Goal: Task Accomplishment & Management: Complete application form

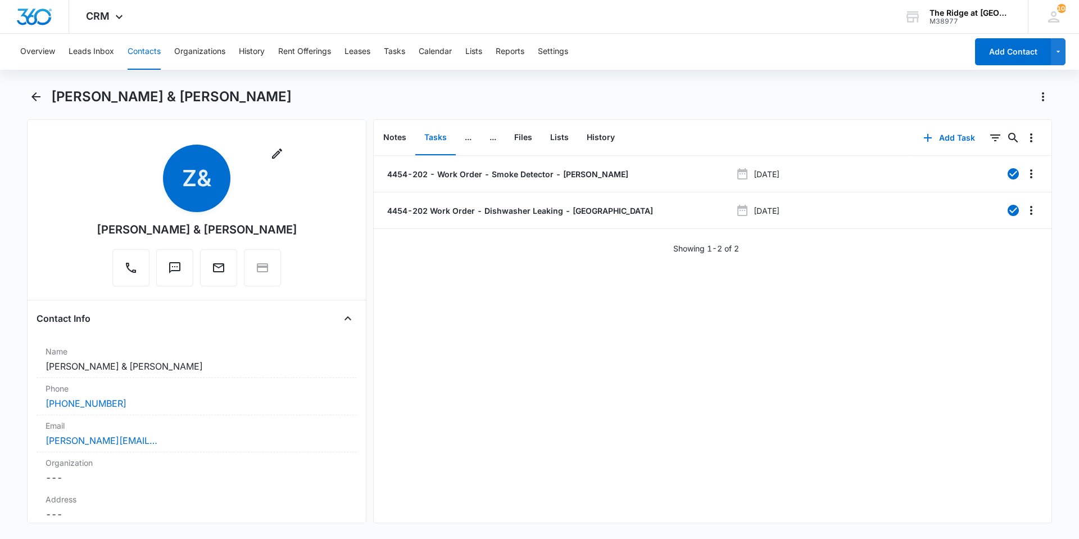
click at [159, 52] on button "Contacts" at bounding box center [144, 52] width 33 height 36
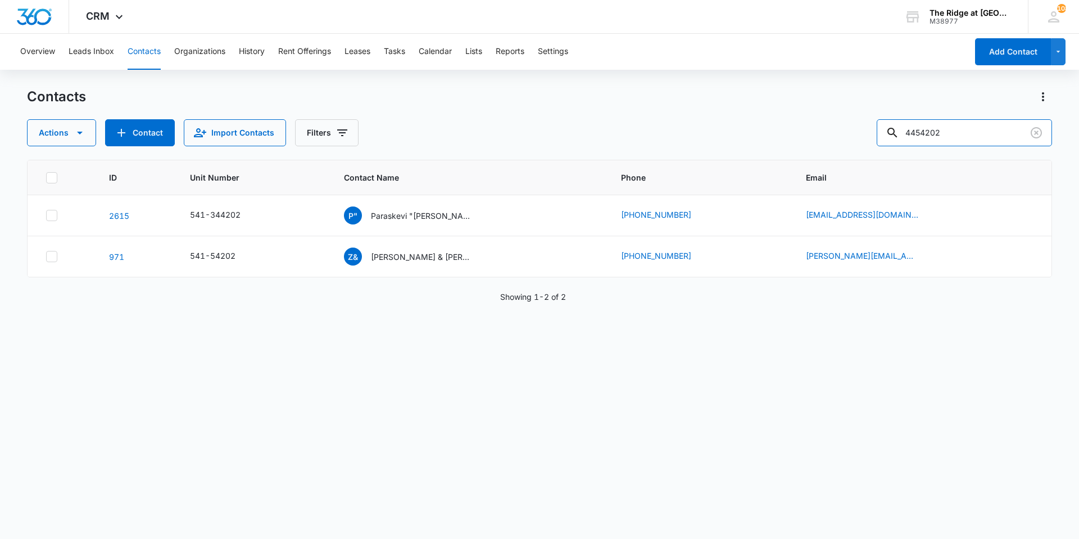
drag, startPoint x: 970, startPoint y: 132, endPoint x: 837, endPoint y: 137, distance: 133.4
click at [839, 137] on div "Actions Contact Import Contacts Filters 4454202" at bounding box center [539, 132] width 1025 height 27
type input "4412304"
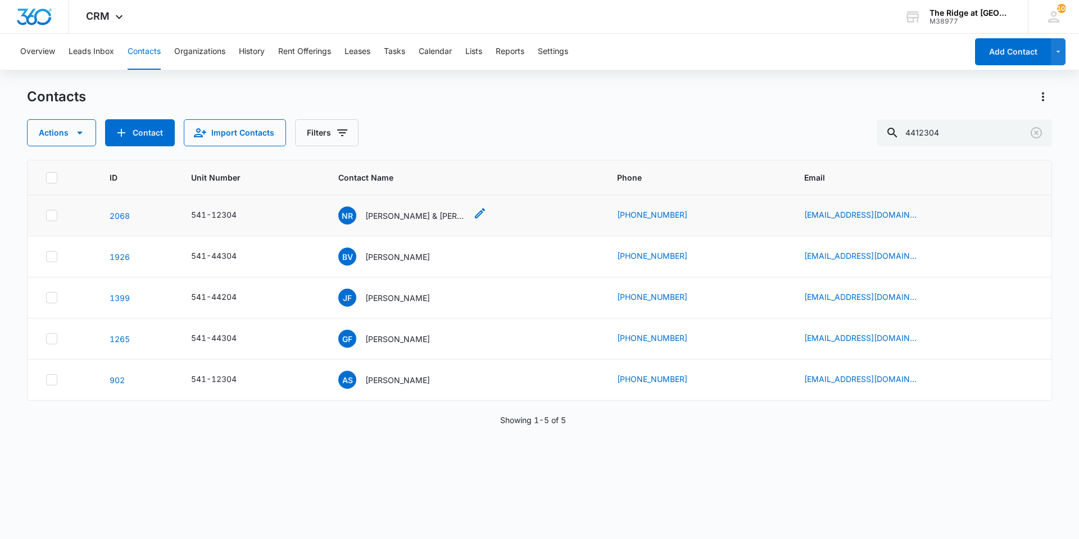
click at [413, 215] on p "[PERSON_NAME] & [PERSON_NAME]" at bounding box center [415, 216] width 101 height 12
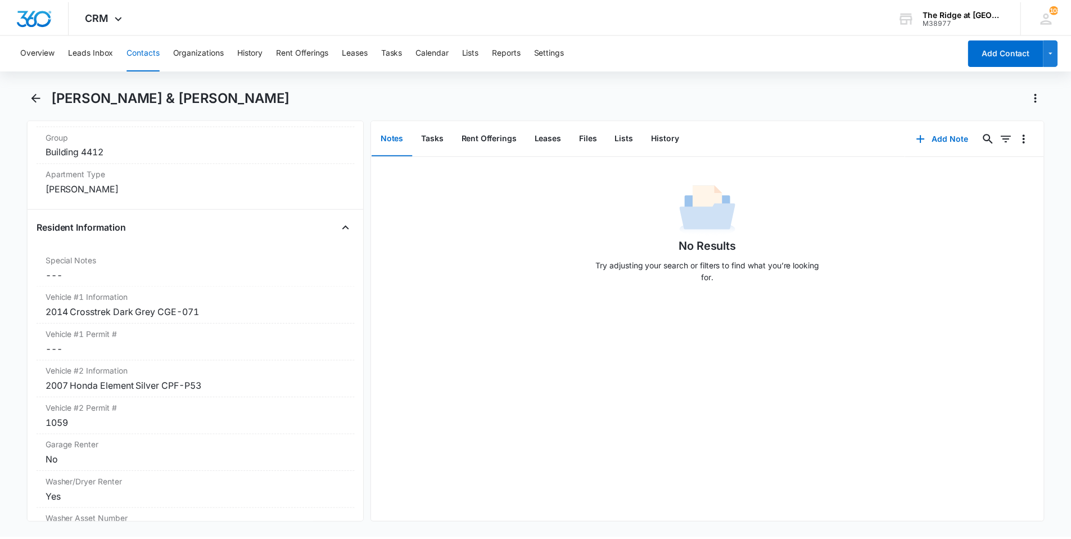
scroll to position [956, 0]
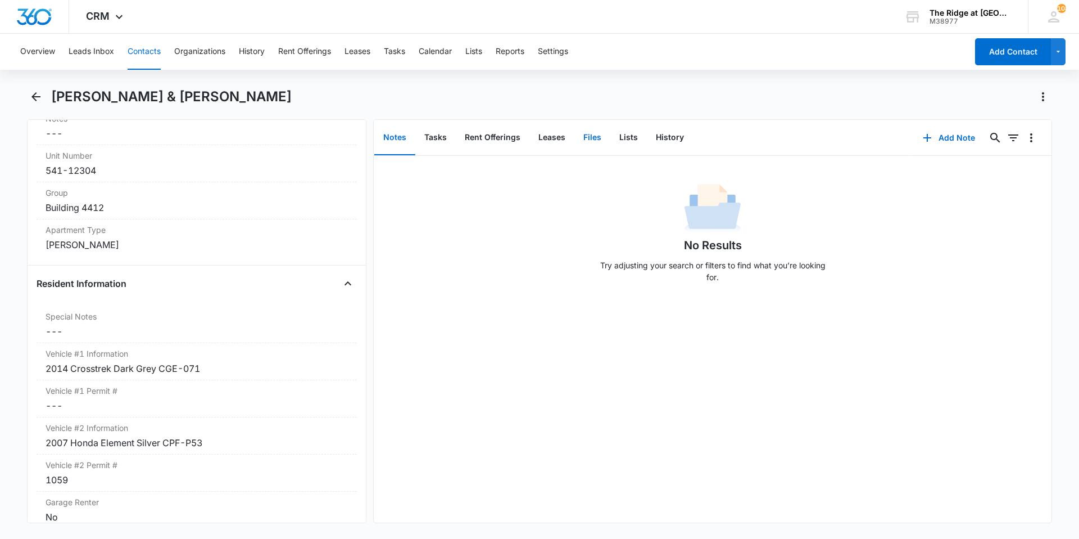
click at [586, 134] on button "Files" at bounding box center [593, 137] width 36 height 35
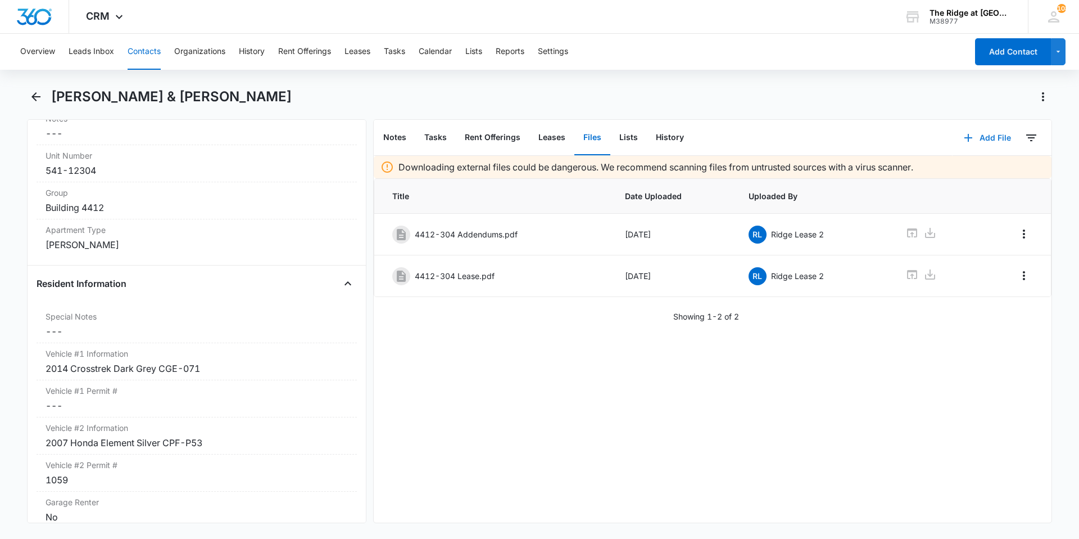
click at [982, 143] on button "Add File" at bounding box center [988, 137] width 70 height 27
click at [975, 170] on div "Upload Files" at bounding box center [972, 174] width 45 height 8
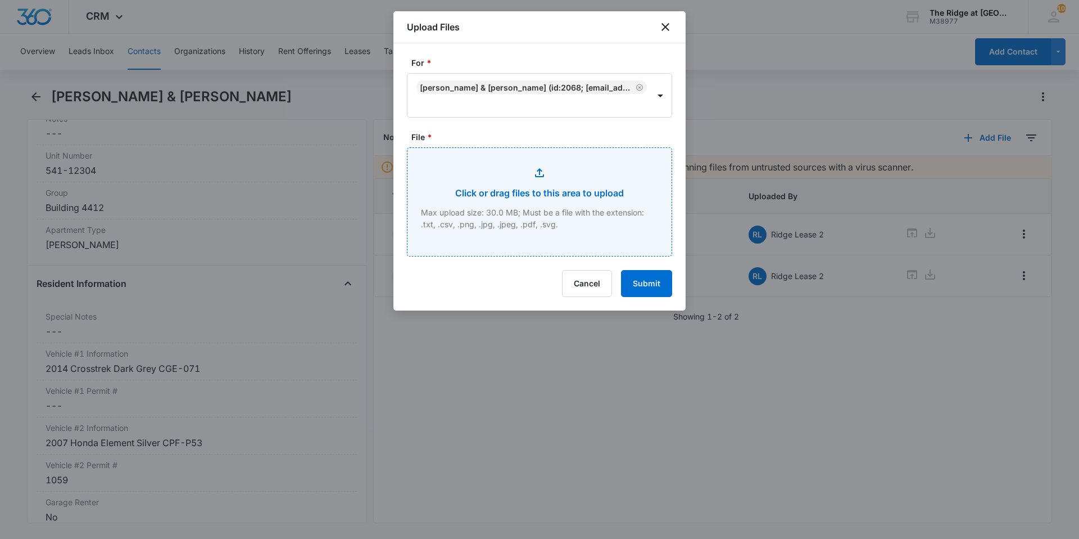
click at [518, 210] on input "File *" at bounding box center [540, 202] width 264 height 108
type input "C:\fakepath\4412-304 Pet packet.pdf"
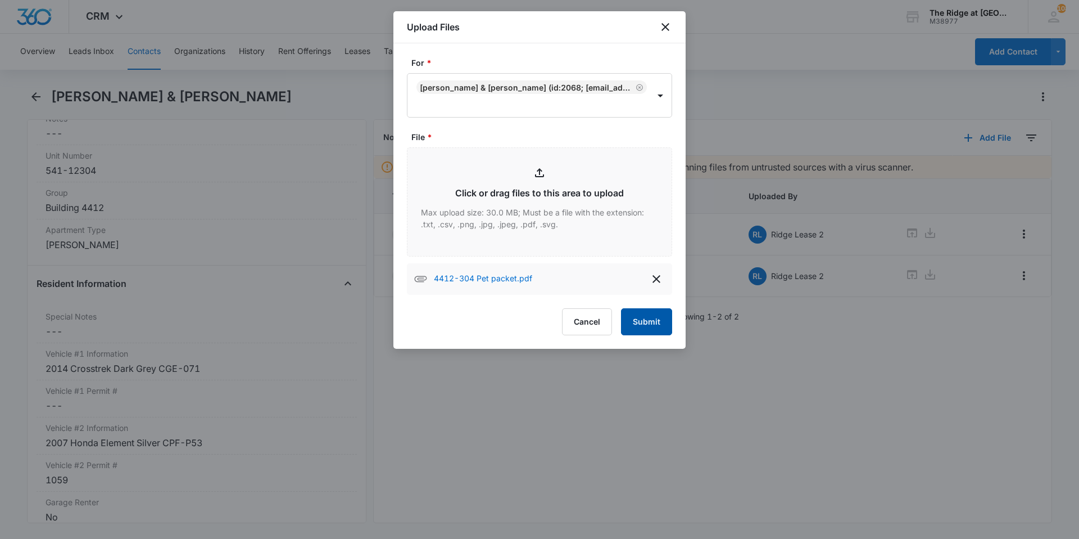
click at [638, 321] on button "Submit" at bounding box center [646, 321] width 51 height 27
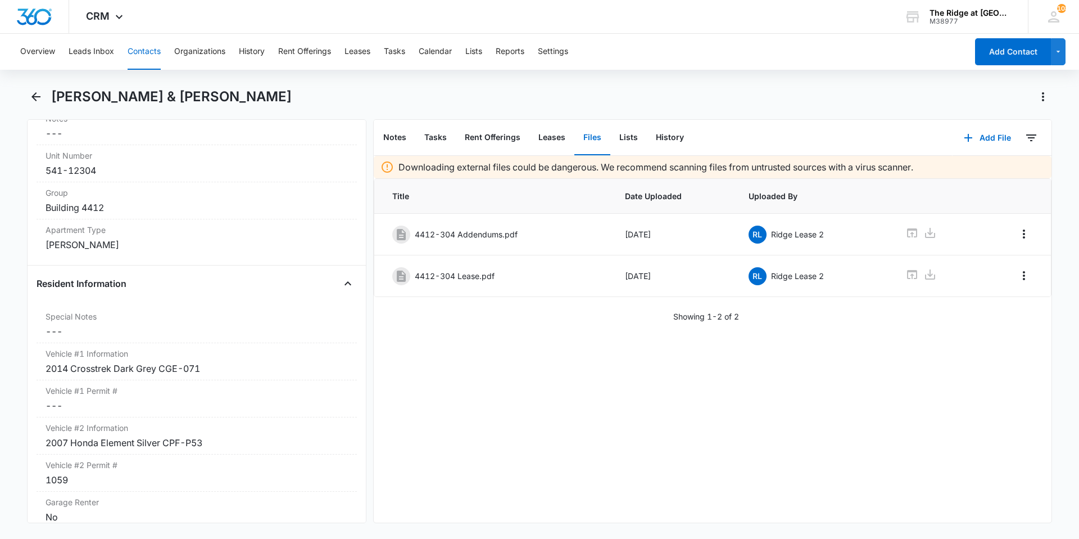
click at [591, 135] on button "Files" at bounding box center [593, 137] width 36 height 35
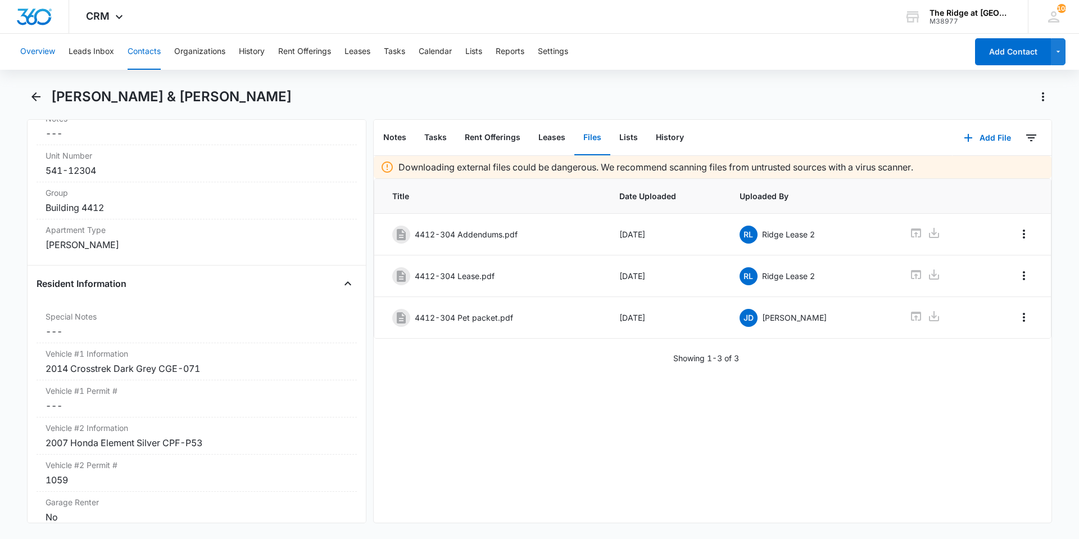
click at [29, 52] on button "Overview" at bounding box center [37, 52] width 35 height 36
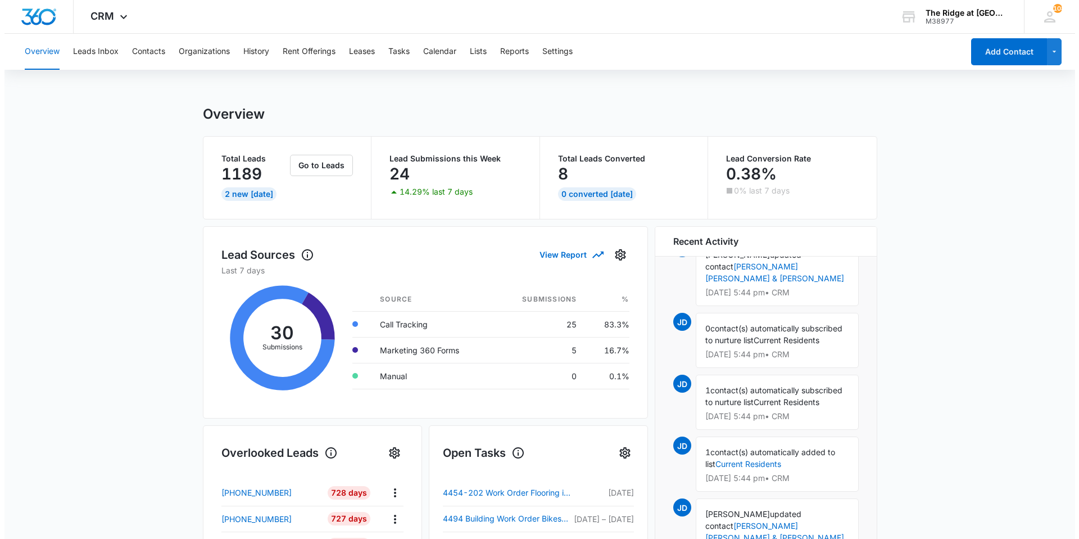
scroll to position [617, 0]
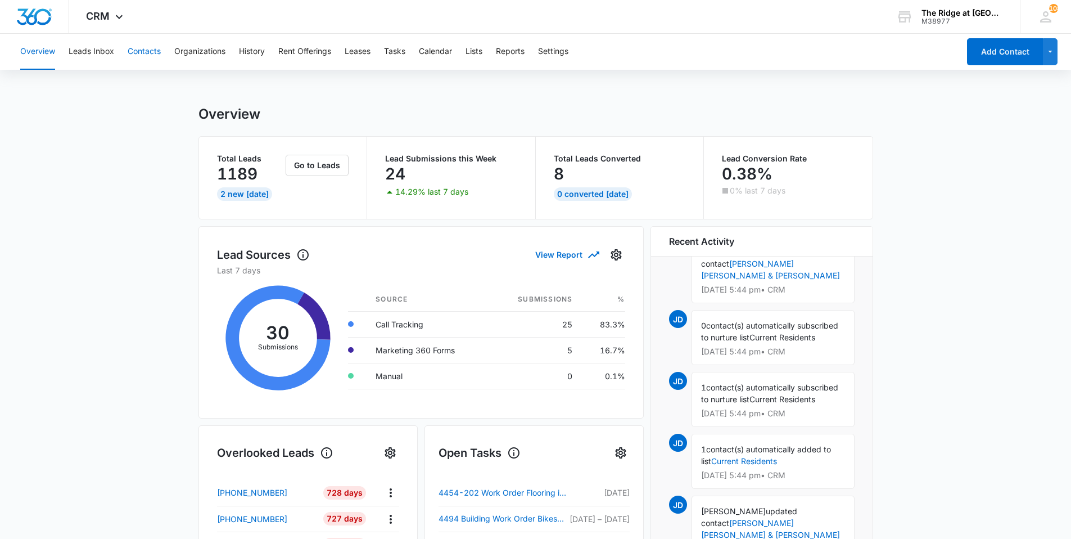
click at [148, 53] on button "Contacts" at bounding box center [144, 52] width 33 height 36
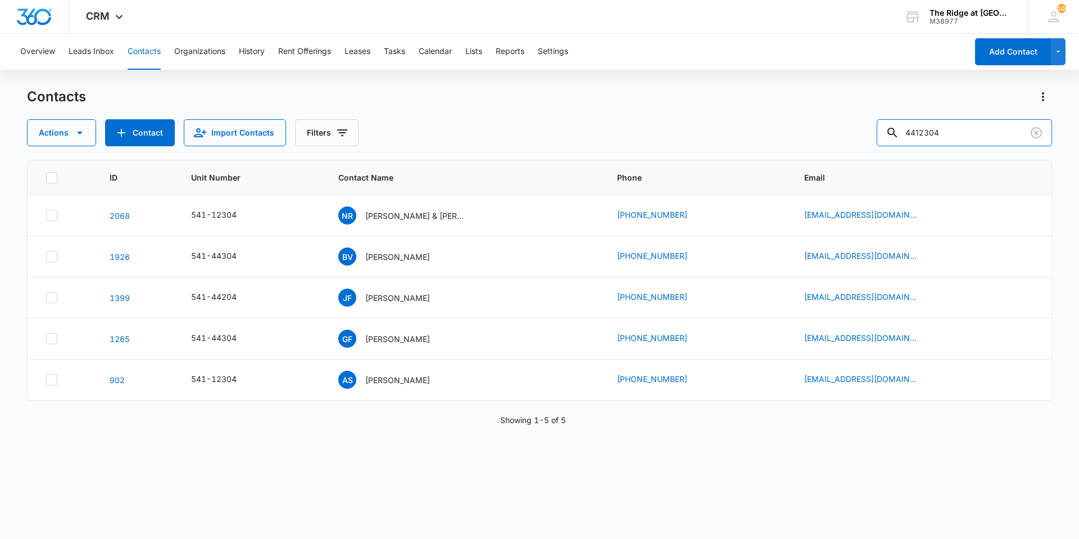
drag, startPoint x: 960, startPoint y: 133, endPoint x: 865, endPoint y: 132, distance: 95.0
click at [866, 132] on div "Actions Contact Import Contacts Filters 4412304" at bounding box center [539, 132] width 1025 height 27
type input "[PERSON_NAME]"
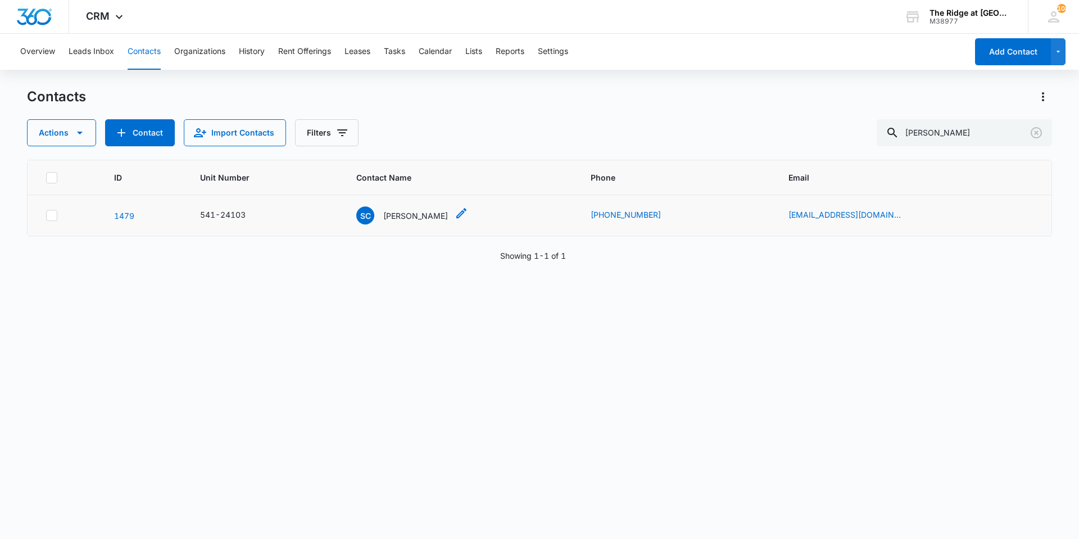
click at [419, 222] on div "SC [PERSON_NAME]" at bounding box center [402, 215] width 92 height 18
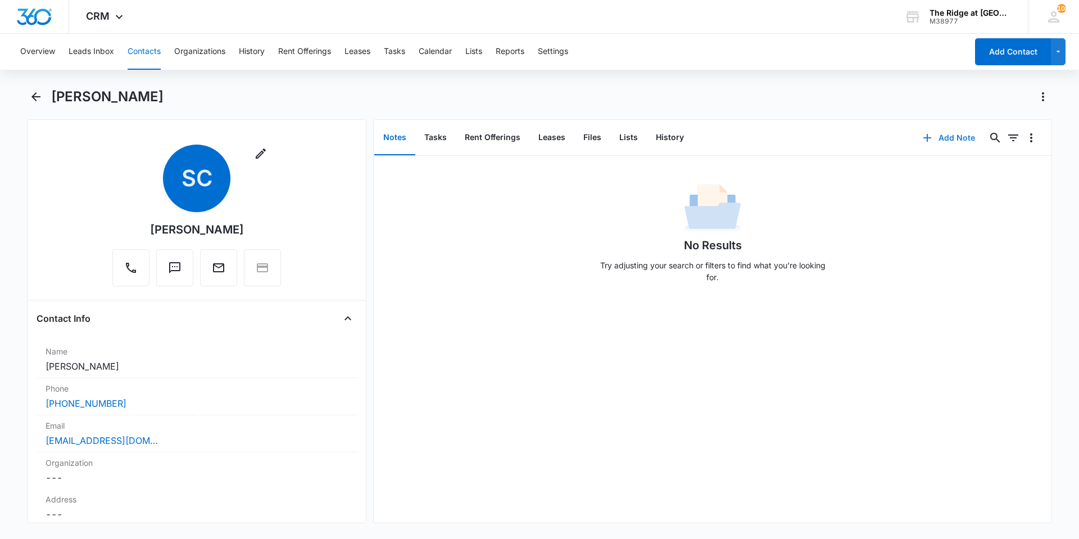
click at [942, 135] on button "Add Note" at bounding box center [949, 137] width 75 height 27
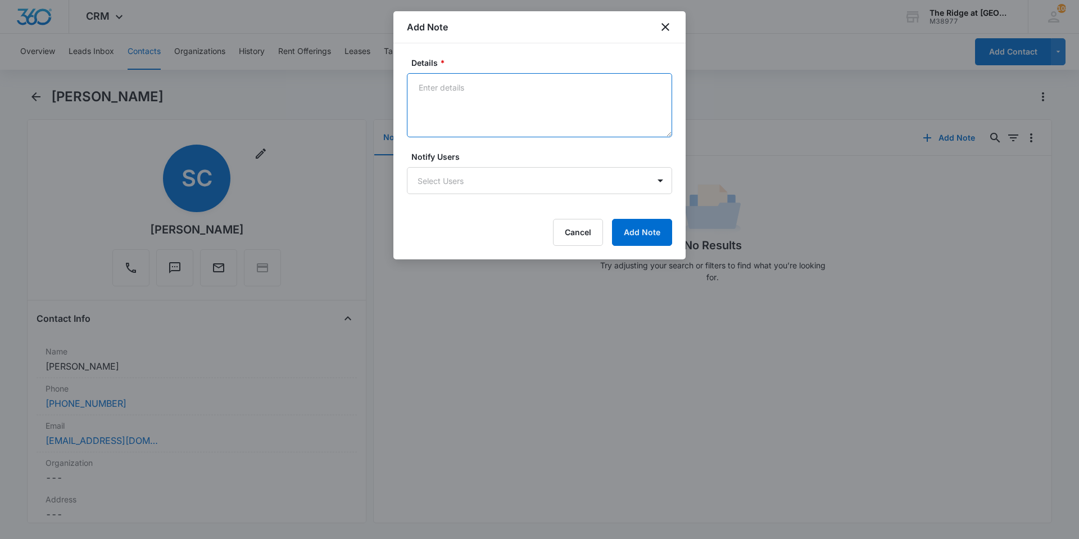
click at [446, 92] on textarea "Details *" at bounding box center [539, 105] width 265 height 64
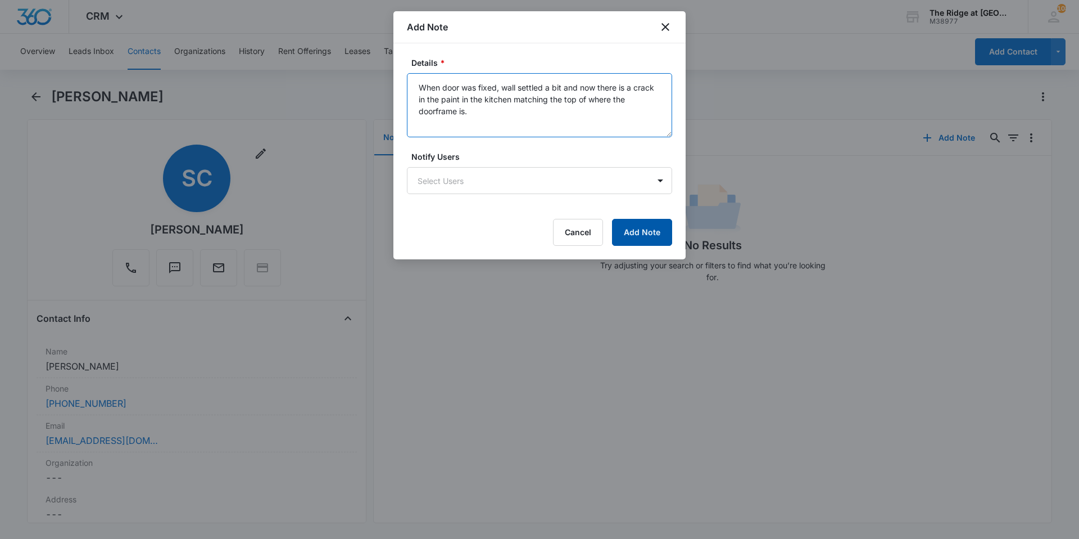
type textarea "When door was fixed, wall settled a bit and now there is a crack in the paint i…"
click at [658, 238] on button "Add Note" at bounding box center [642, 232] width 60 height 27
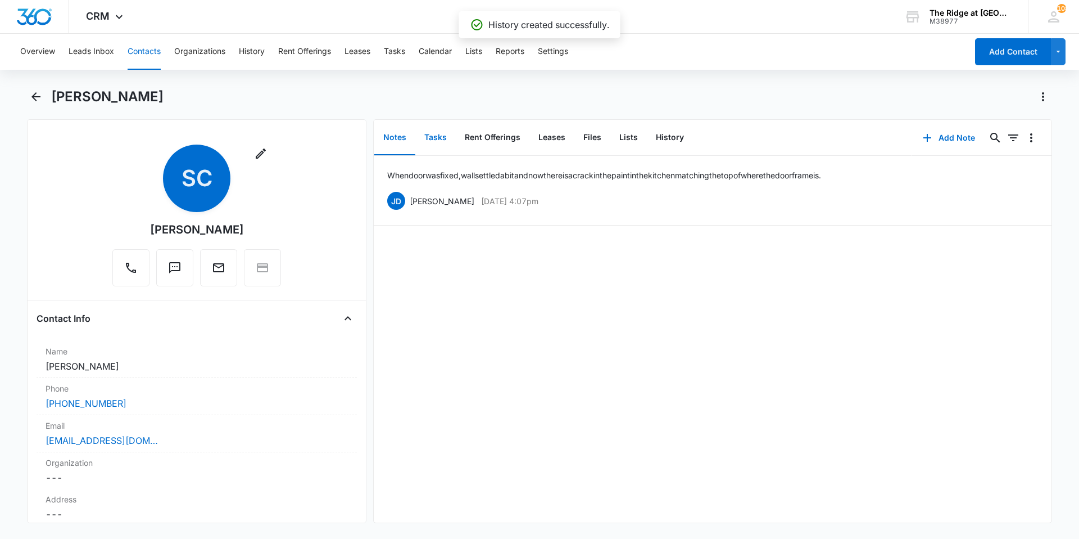
click at [432, 141] on button "Tasks" at bounding box center [435, 137] width 40 height 35
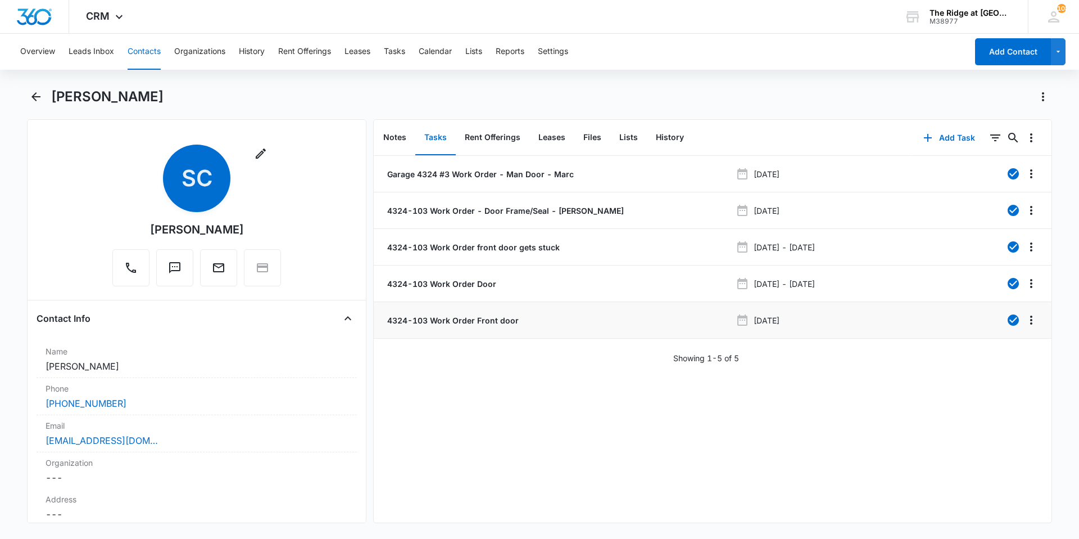
click at [878, 324] on div "[DATE]" at bounding box center [843, 319] width 214 height 13
click at [939, 137] on button "Add Task" at bounding box center [949, 137] width 74 height 27
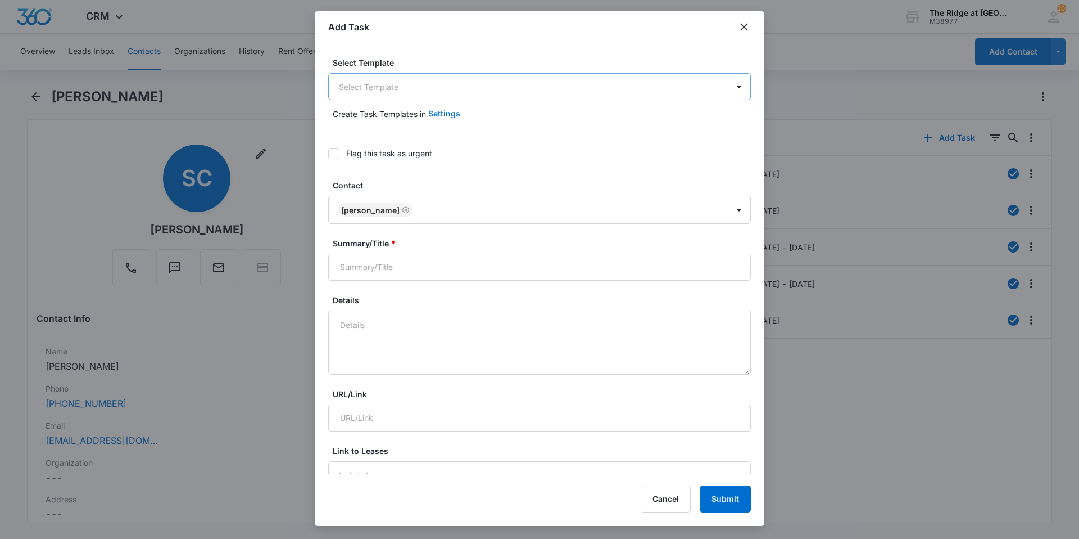
click at [378, 79] on body "CRM Apps Reputation Websites Forms CRM Email Social Content Intelligence Files …" at bounding box center [539, 269] width 1079 height 539
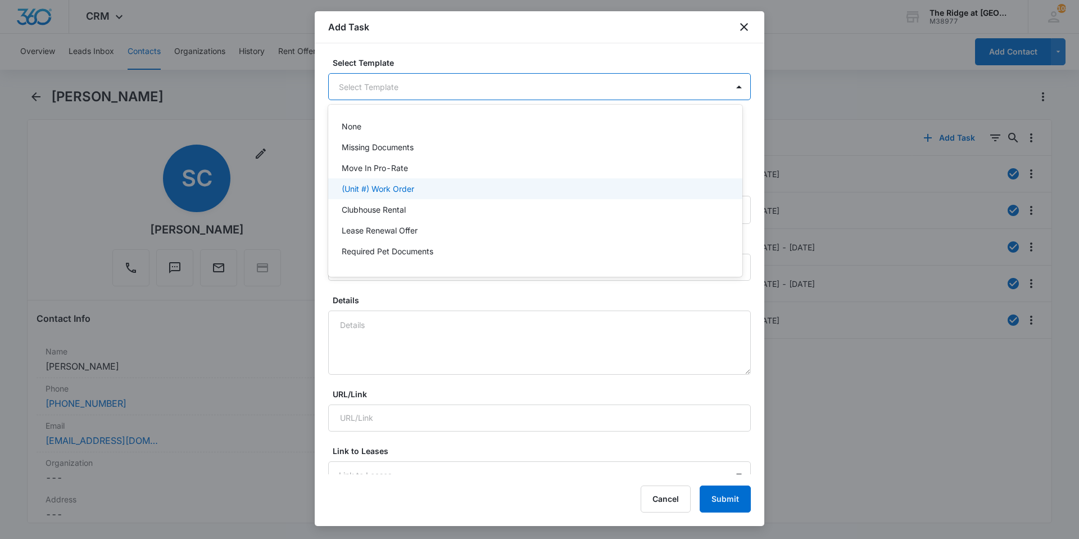
click at [412, 191] on p "(Unit #) Work Order" at bounding box center [378, 189] width 73 height 12
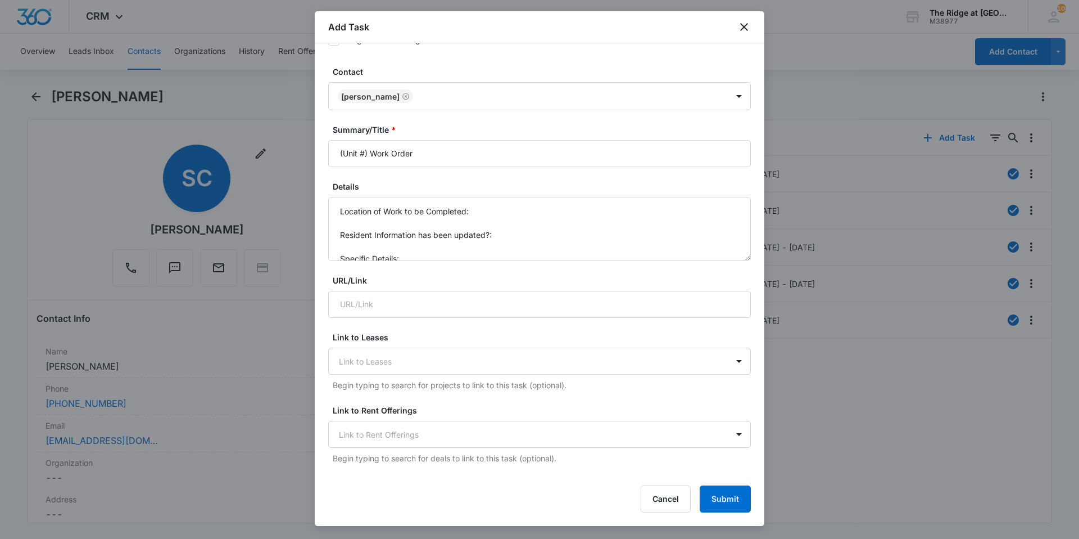
scroll to position [56, 0]
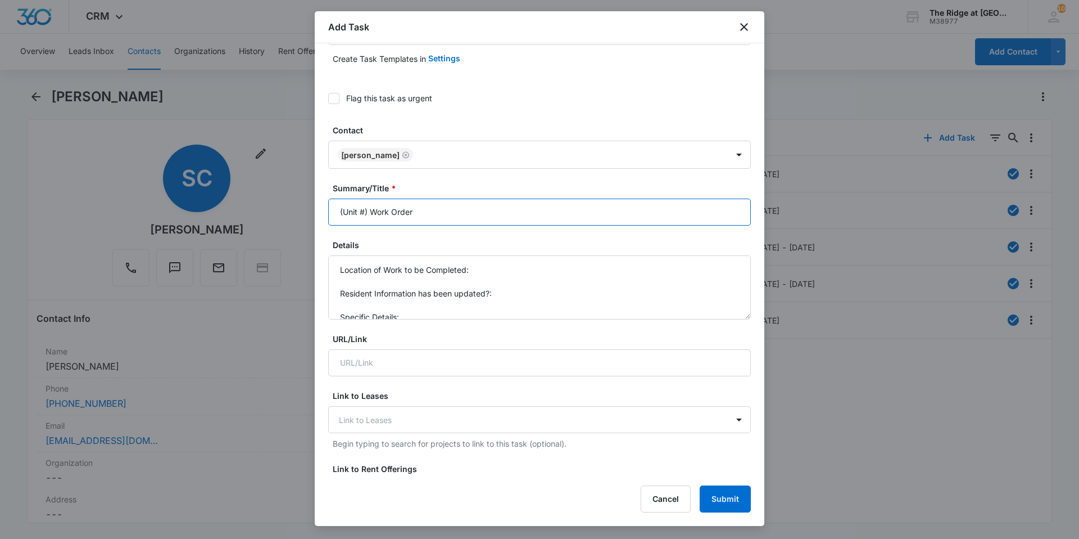
drag, startPoint x: 370, startPoint y: 216, endPoint x: 308, endPoint y: 207, distance: 63.6
click at [311, 218] on body "CRM Apps Reputation Websites Forms CRM Email Social Content Intelligence Files …" at bounding box center [539, 269] width 1079 height 539
type input "4324 103 Work Order"
drag, startPoint x: 427, startPoint y: 317, endPoint x: 337, endPoint y: 262, distance: 104.7
click at [340, 264] on textarea "Location of Work to be Completed: Resident Information has been updated?: Speci…" at bounding box center [539, 287] width 423 height 64
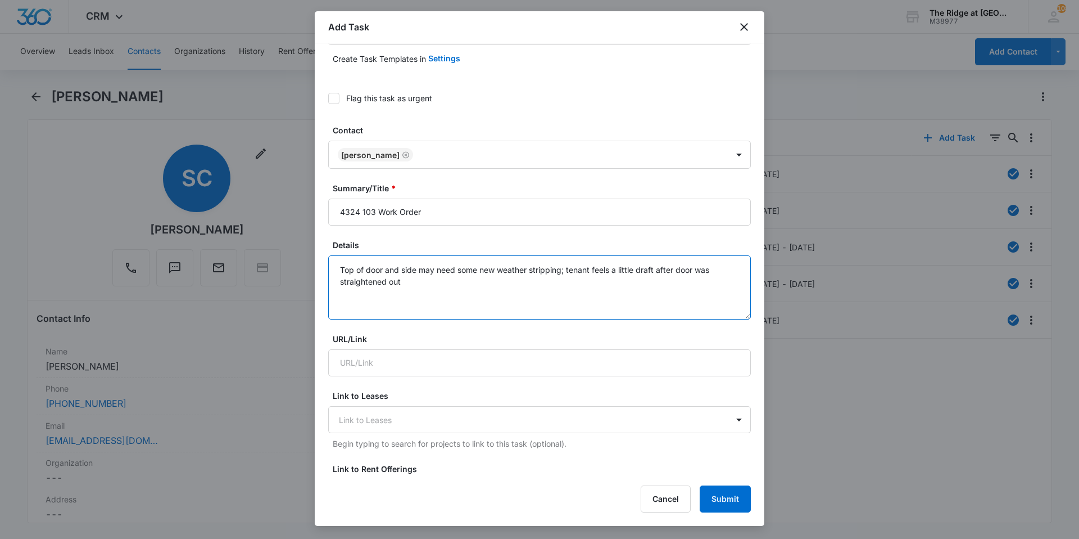
click at [497, 267] on textarea "Top of door and side may need some new weather stripping; tenant feels a little…" at bounding box center [539, 287] width 423 height 64
click at [503, 292] on textarea "Top of door and side may need some additional weather stripping; tenant feels a…" at bounding box center [539, 287] width 423 height 64
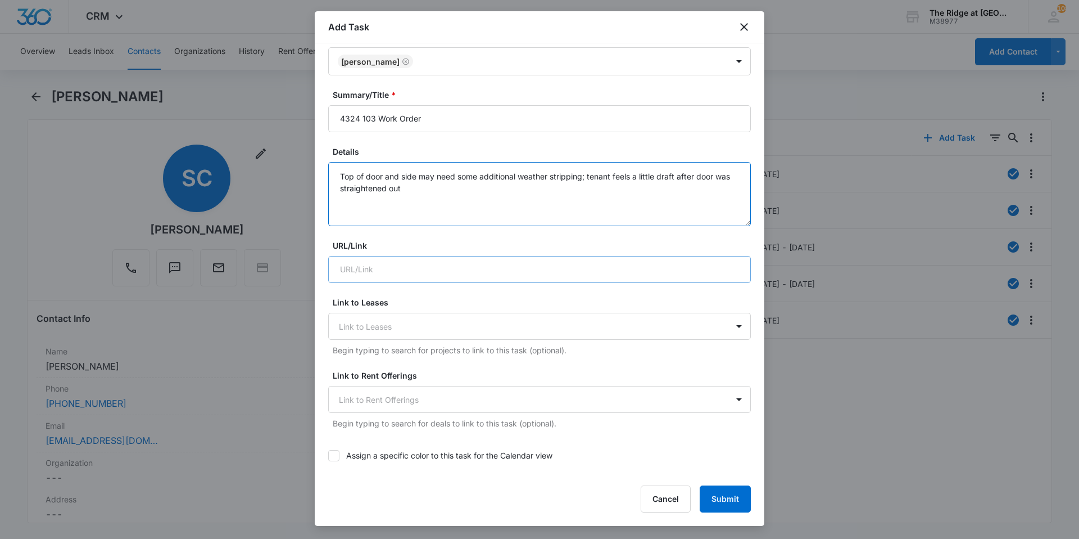
scroll to position [169, 0]
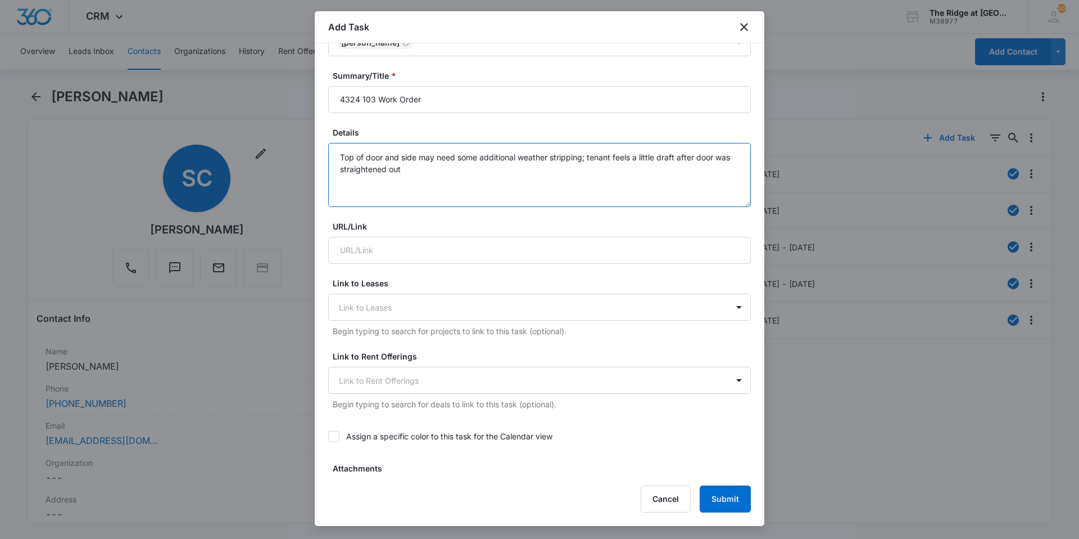
click at [615, 168] on textarea "Top of door and side may need some additional weather stripping; tenant feels a…" at bounding box center [539, 175] width 423 height 64
click at [474, 171] on textarea "Top of door and side may need some additional weather stripping; tenant feels a…" at bounding box center [539, 175] width 423 height 64
click at [453, 171] on textarea "Top of door and side may need some additional weather stripping; tenant feels a…" at bounding box center [539, 175] width 423 height 64
click at [442, 177] on textarea "Top of door and side may need some additional weather stripping; tenant feels a…" at bounding box center [539, 175] width 423 height 64
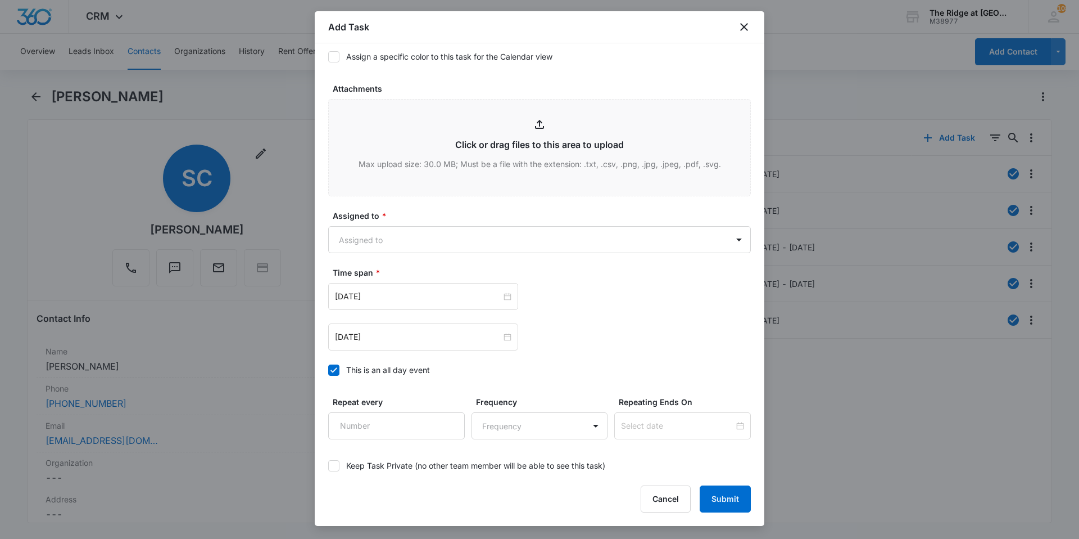
scroll to position [609, 0]
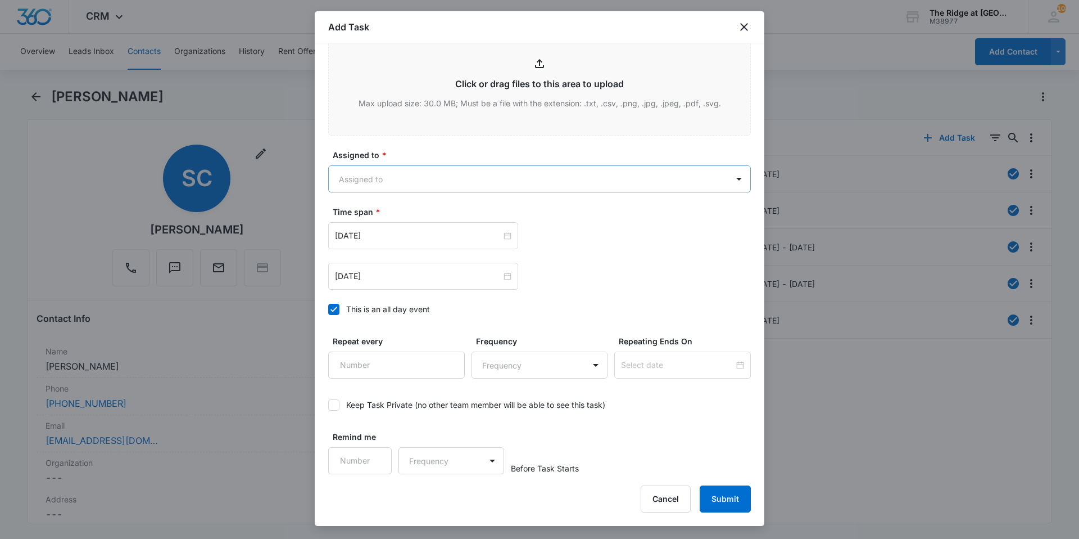
click at [420, 184] on body "CRM Apps Reputation Websites Forms CRM Email Social Content Intelligence Files …" at bounding box center [539, 269] width 1079 height 539
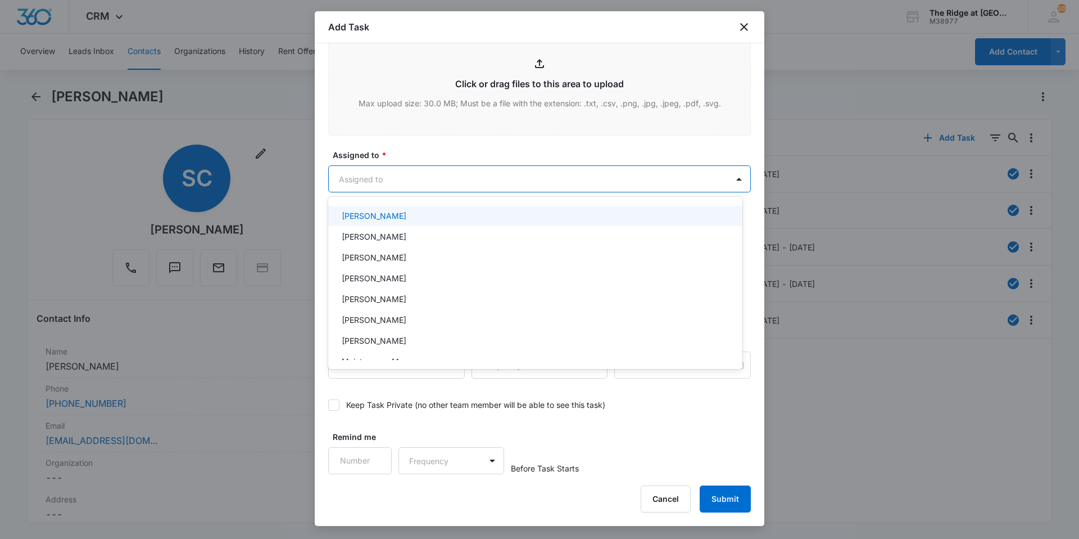
scroll to position [112, 0]
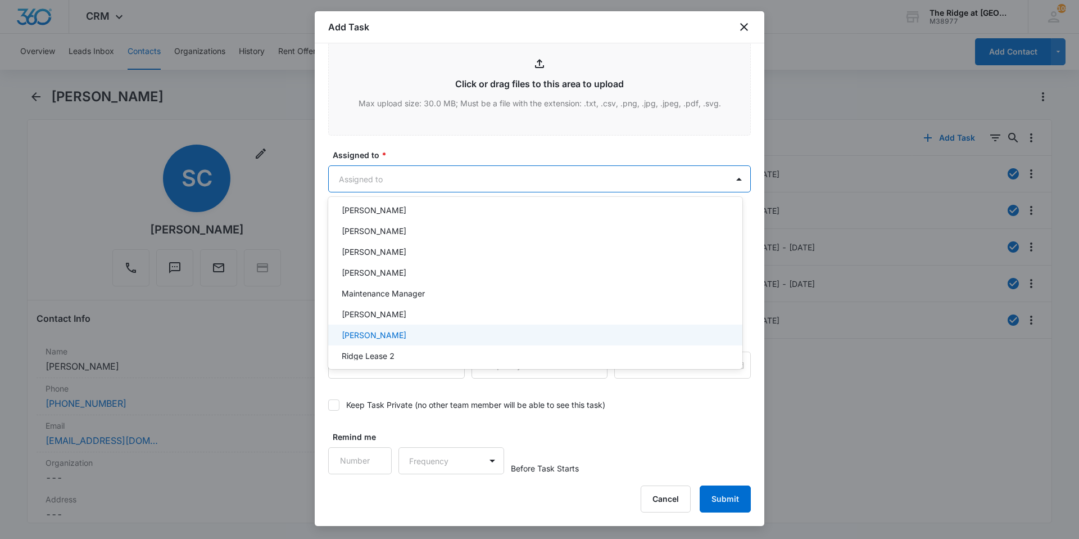
click at [400, 334] on div "[PERSON_NAME]" at bounding box center [534, 335] width 385 height 12
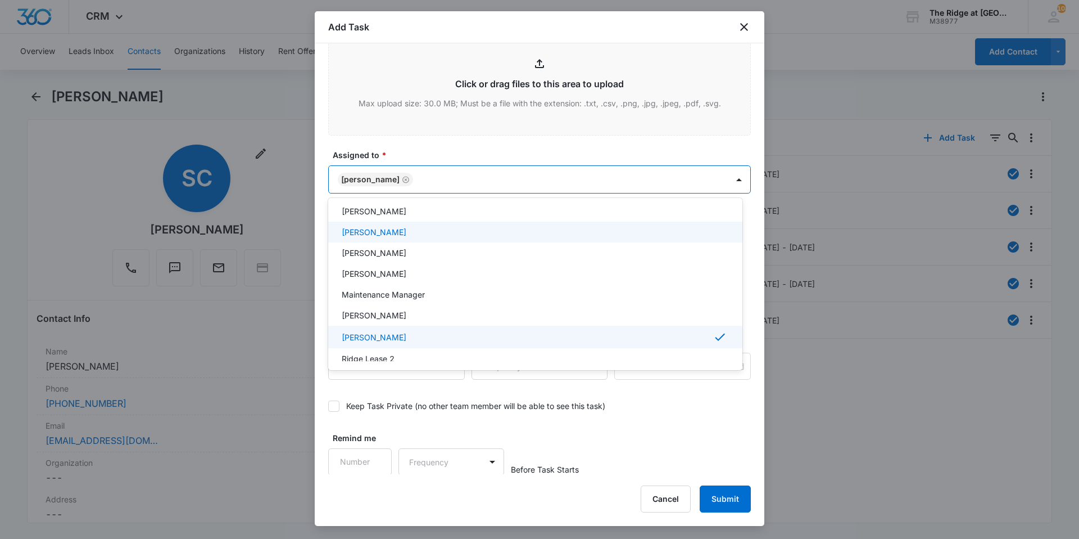
click at [482, 144] on div at bounding box center [539, 269] width 1079 height 539
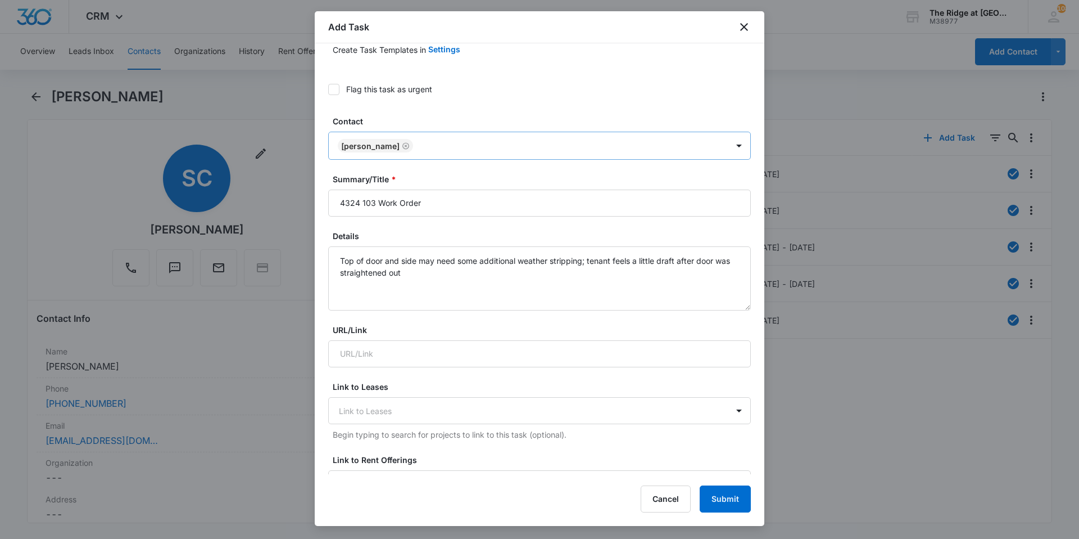
scroll to position [169, 0]
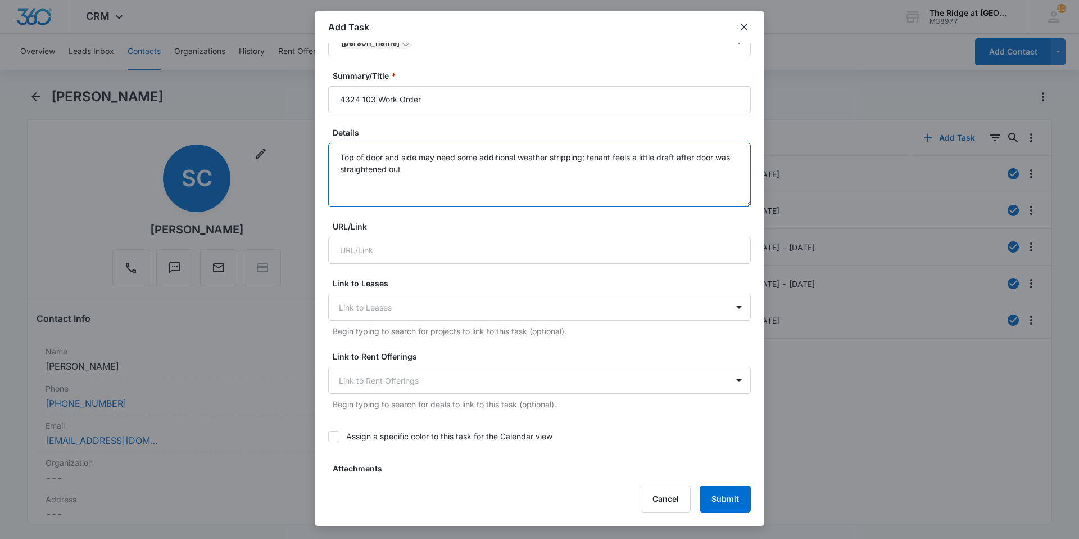
click at [440, 169] on textarea "Top of door and side may need some additional weather stripping; tenant feels a…" at bounding box center [539, 175] width 423 height 64
click at [658, 174] on textarea "Top of door and side may need some additional weather stripping; tenant feels a…" at bounding box center [539, 175] width 423 height 64
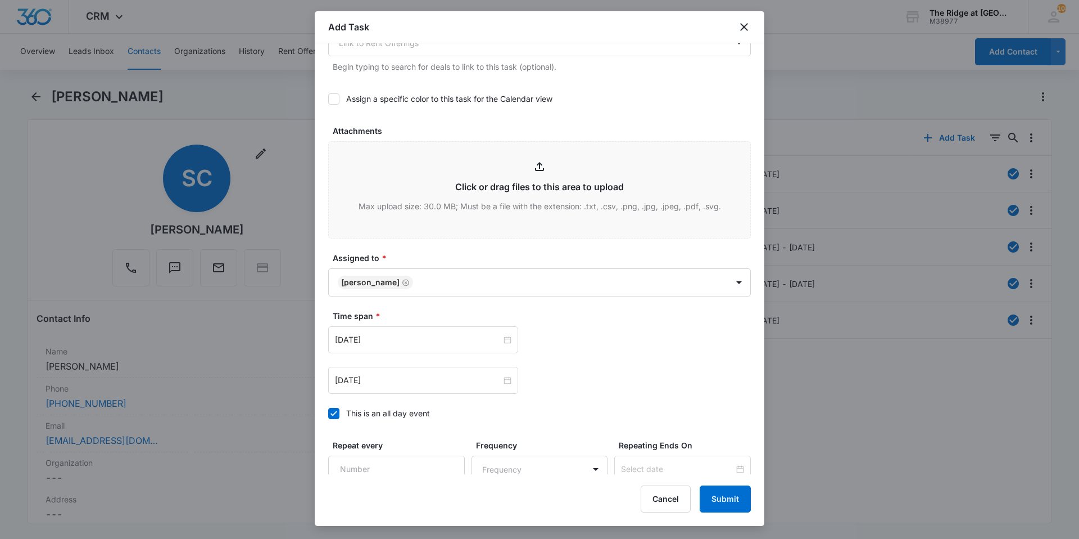
scroll to position [610, 0]
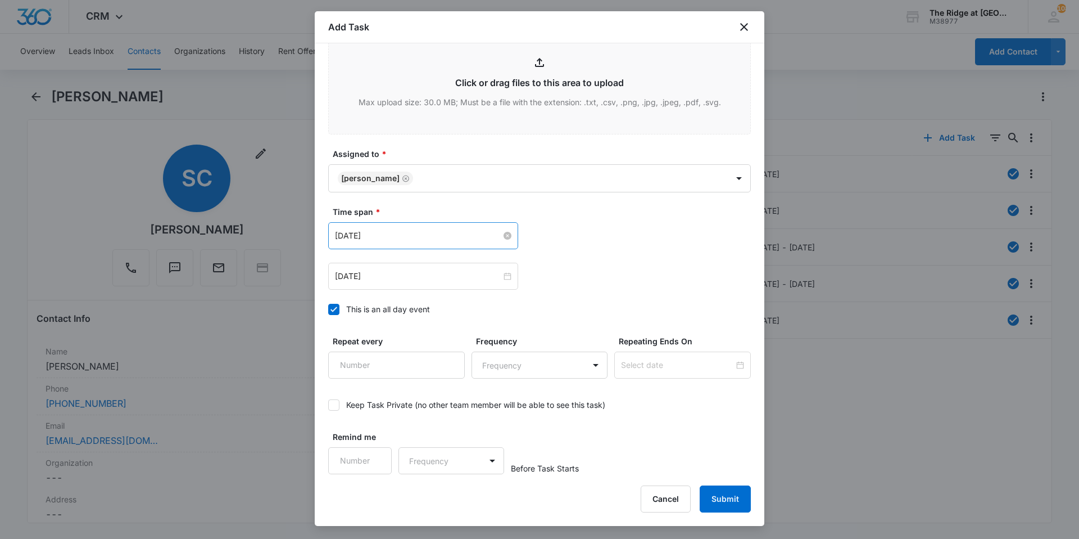
type textarea "Top of door and side may need some additional weather stripping; tenant feels a…"
click at [438, 234] on input "[DATE]" at bounding box center [418, 235] width 166 height 12
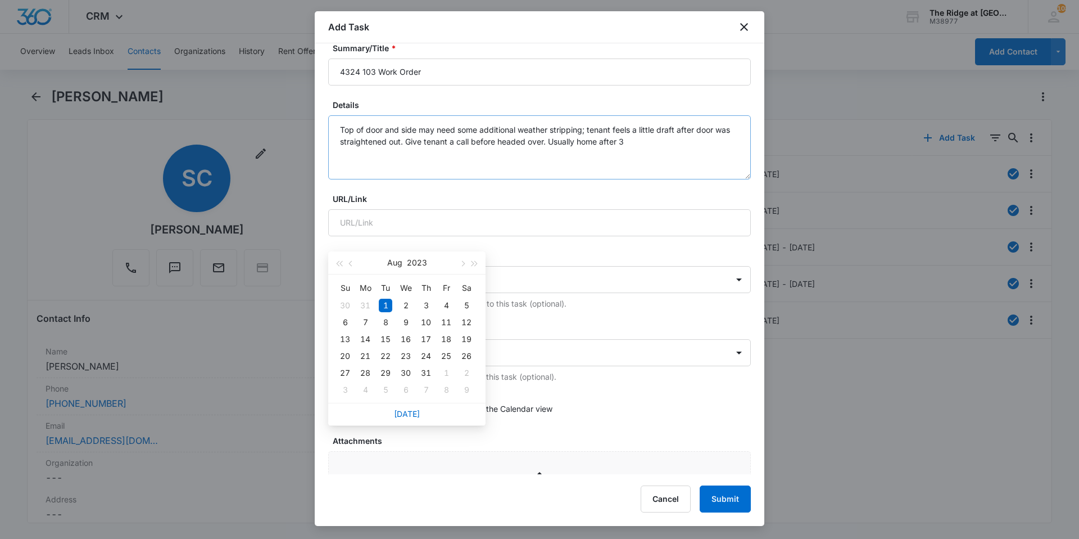
scroll to position [216, 0]
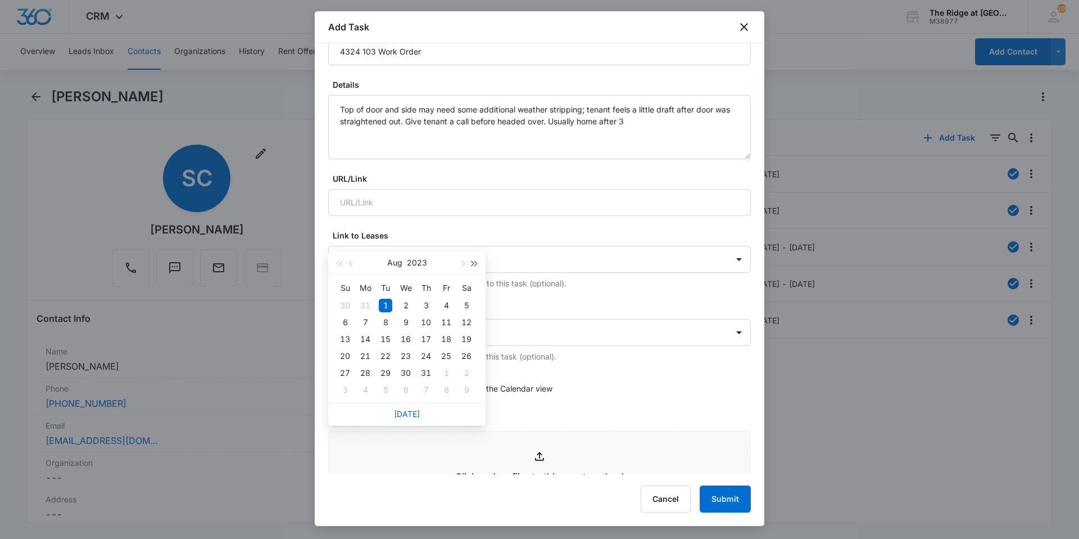
click at [473, 263] on span "button" at bounding box center [475, 264] width 6 height 6
click at [472, 264] on span "button" at bounding box center [475, 264] width 6 height 6
click at [465, 266] on button "button" at bounding box center [462, 262] width 12 height 22
click at [465, 260] on button "button" at bounding box center [462, 262] width 12 height 22
click at [428, 327] on div "9" at bounding box center [425, 321] width 13 height 13
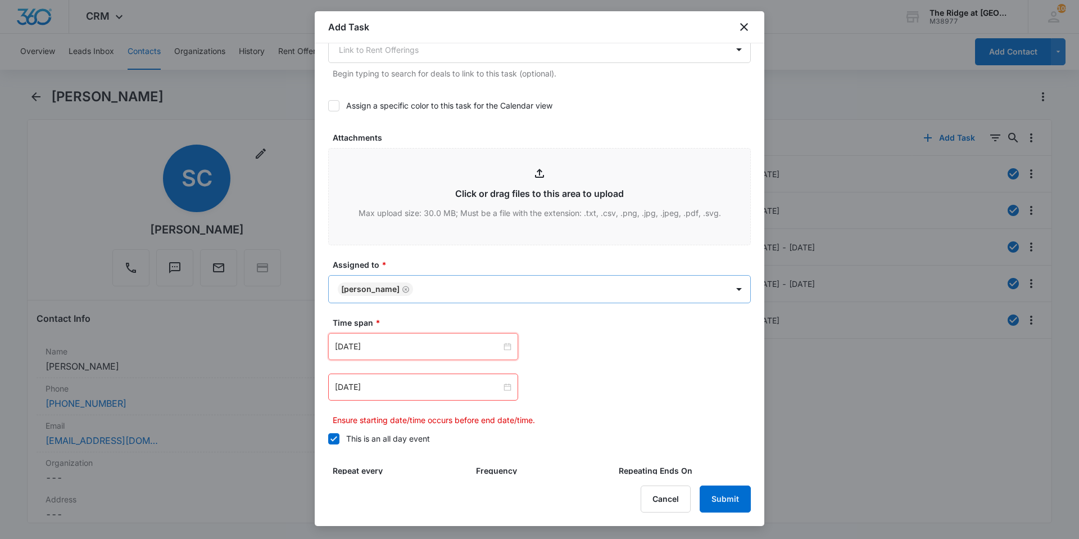
scroll to position [554, 0]
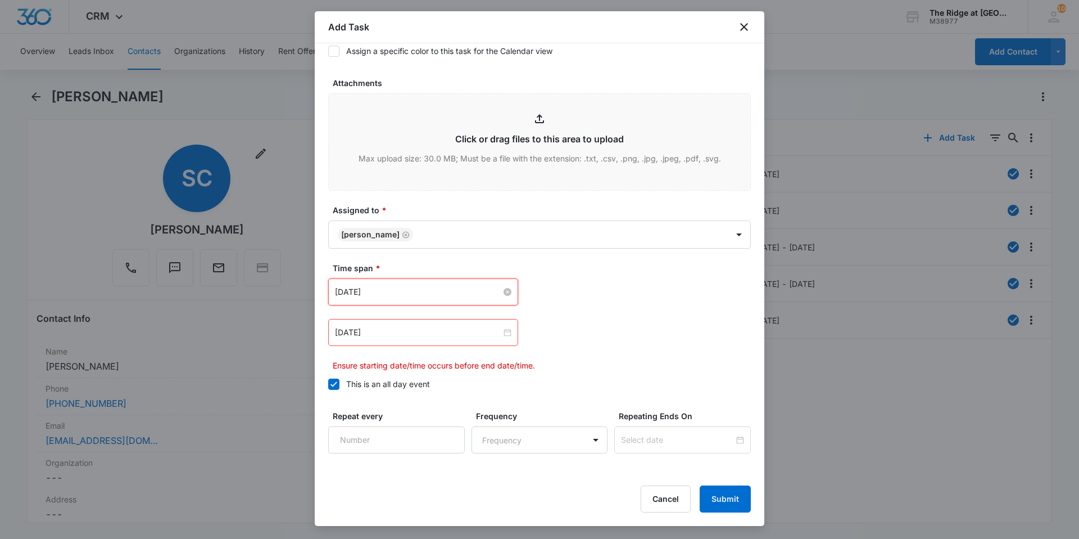
click at [419, 288] on input "[DATE]" at bounding box center [418, 292] width 166 height 12
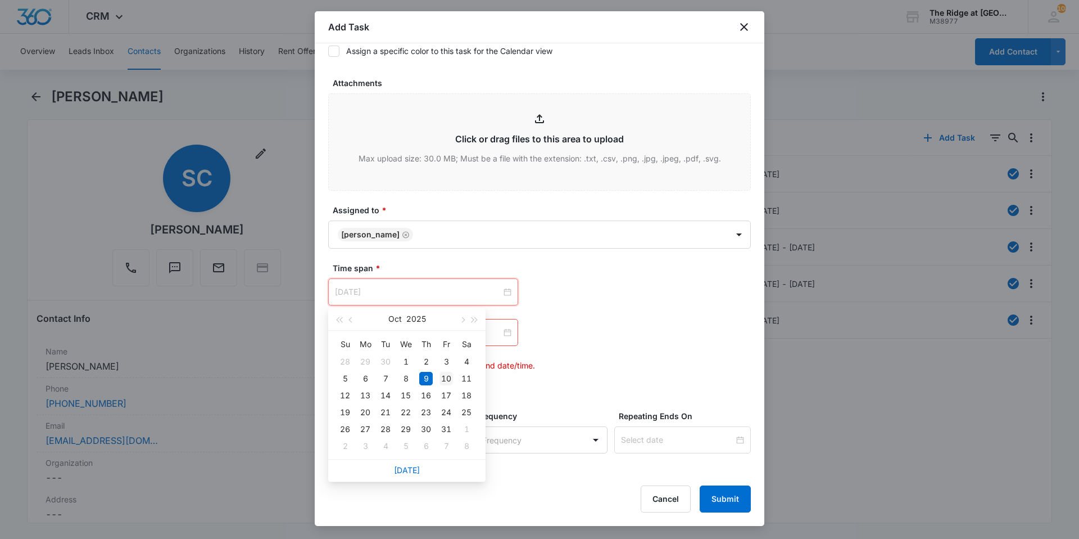
type input "[DATE]"
click at [445, 382] on div "10" at bounding box center [446, 378] width 13 height 13
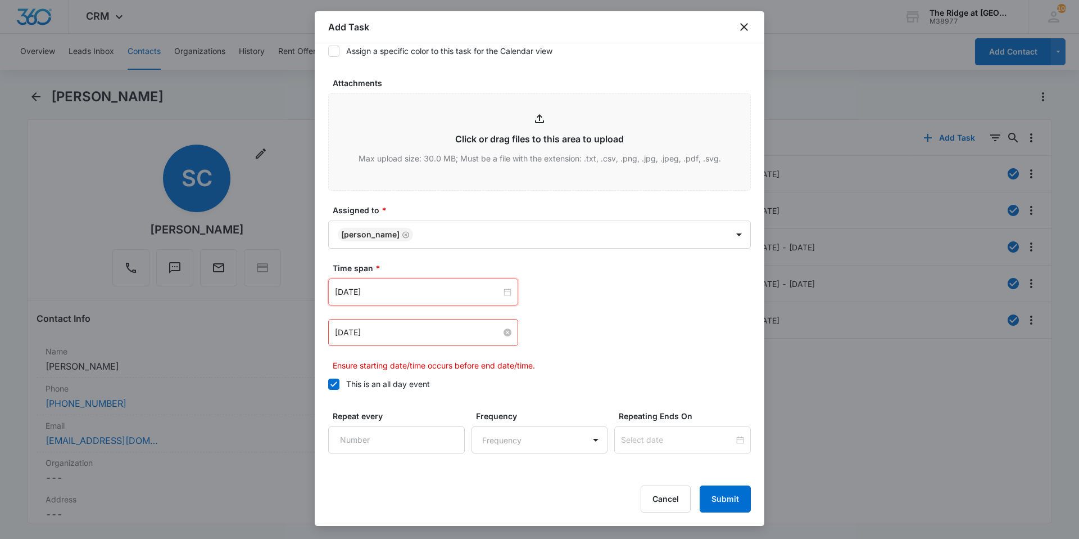
click at [424, 337] on input "[DATE]" at bounding box center [418, 332] width 166 height 12
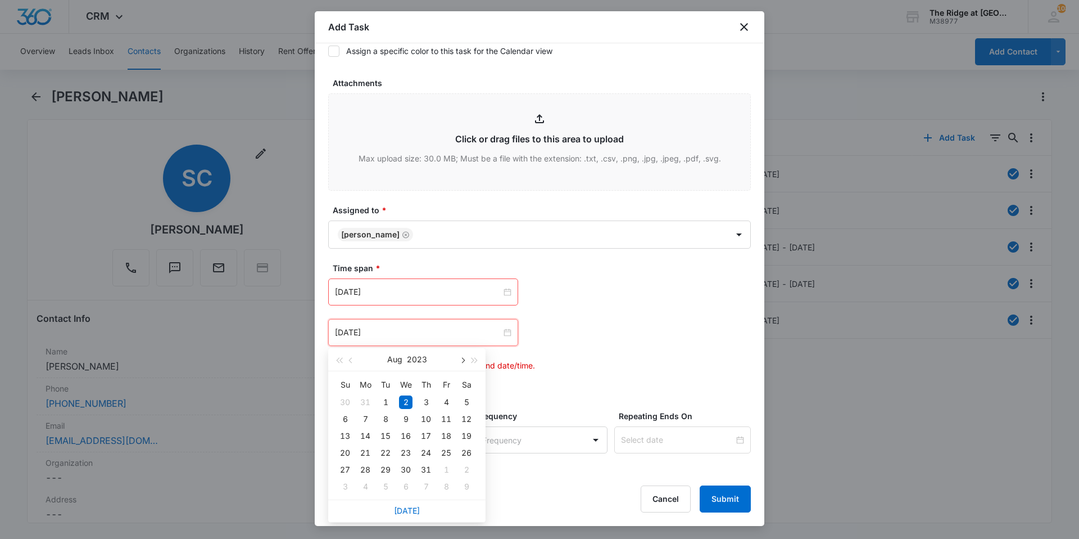
click at [464, 360] on span "button" at bounding box center [462, 361] width 6 height 6
click at [465, 360] on span "button" at bounding box center [462, 361] width 6 height 6
click at [472, 359] on span "button" at bounding box center [475, 361] width 6 height 6
type input "[DATE]"
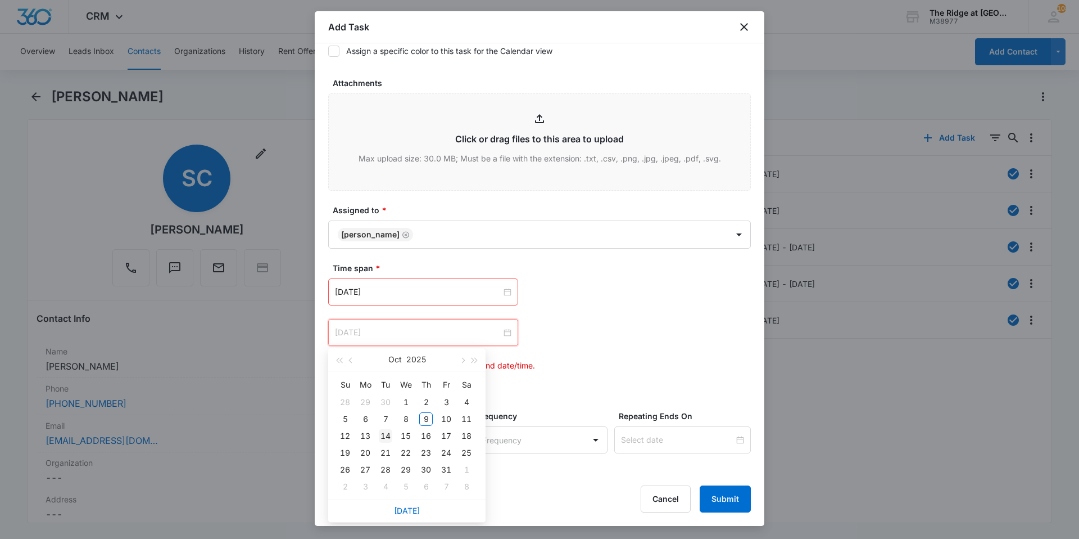
click at [385, 437] on div "14" at bounding box center [385, 435] width 13 height 13
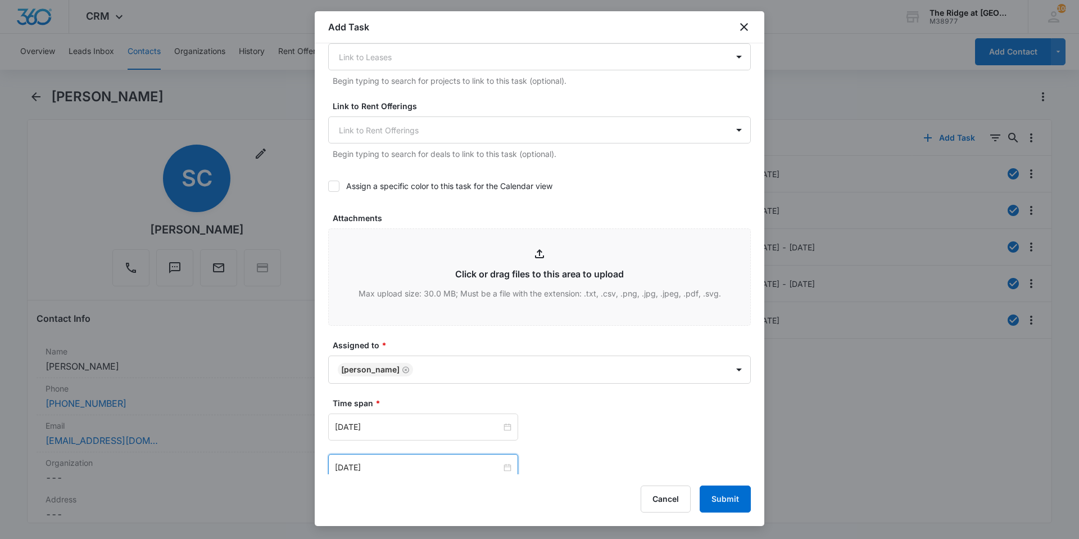
scroll to position [562, 0]
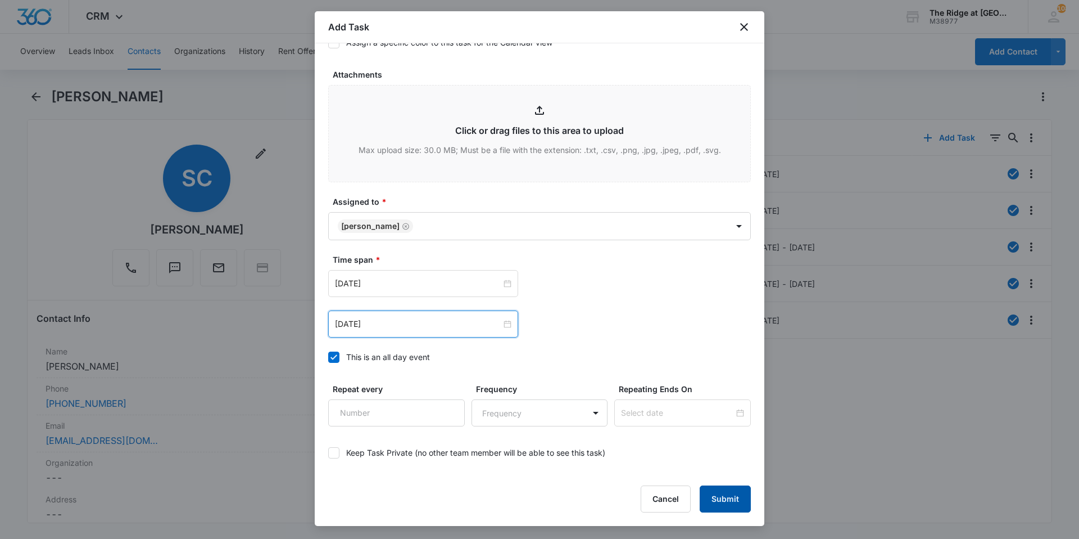
click at [738, 500] on button "Submit" at bounding box center [725, 498] width 51 height 27
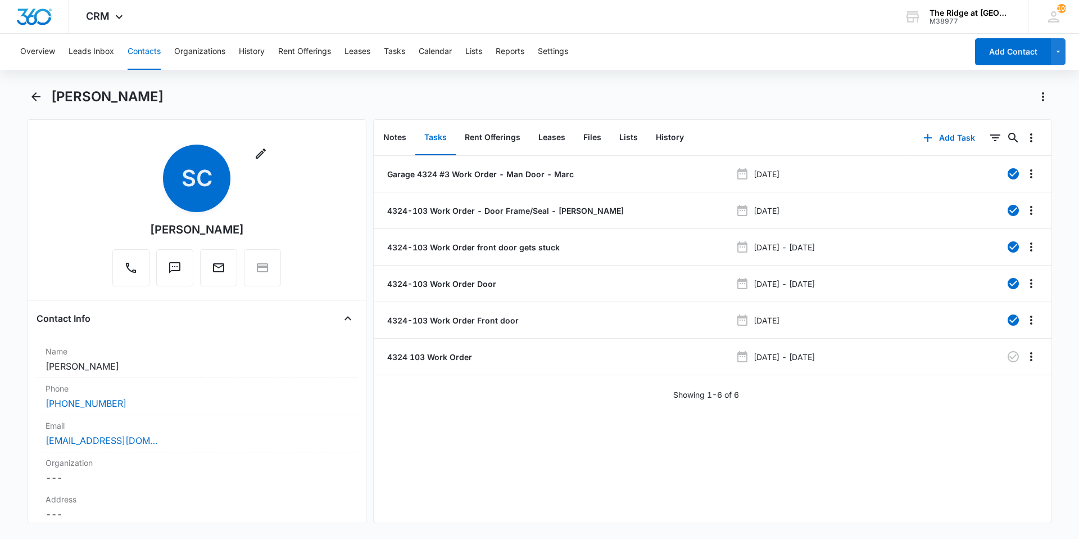
click at [146, 55] on button "Contacts" at bounding box center [144, 52] width 33 height 36
